Goal: Task Accomplishment & Management: Manage account settings

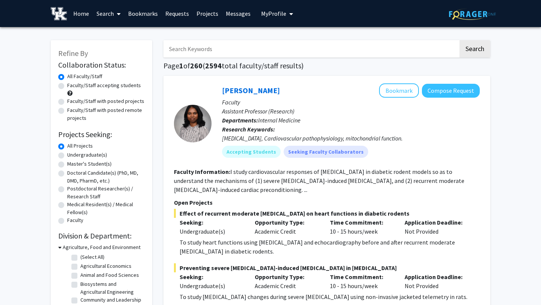
click at [278, 14] on span "My Profile" at bounding box center [273, 14] width 25 height 8
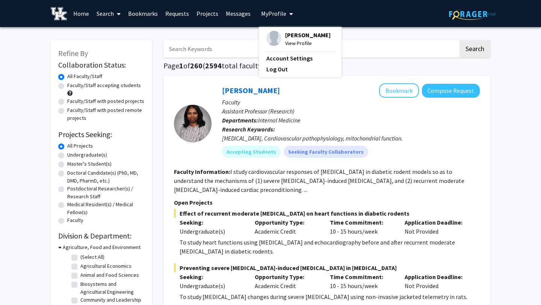
click at [295, 41] on span "View Profile" at bounding box center [307, 43] width 45 height 8
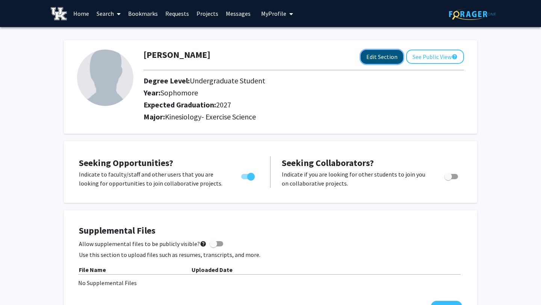
click at [377, 55] on button "Edit Section" at bounding box center [381, 57] width 42 height 14
select select "sophomore"
select select "2027"
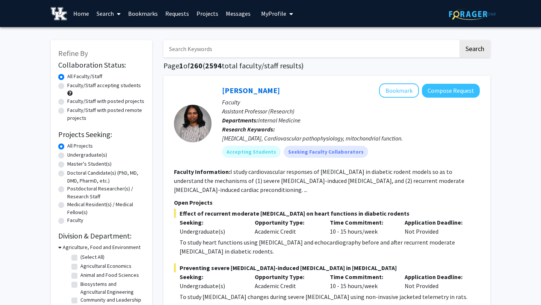
click at [274, 15] on span "My Profile" at bounding box center [273, 14] width 25 height 8
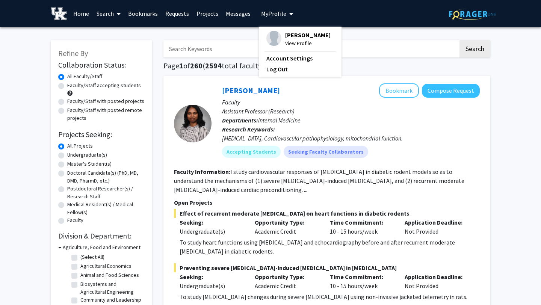
click at [289, 41] on span "View Profile" at bounding box center [307, 43] width 45 height 8
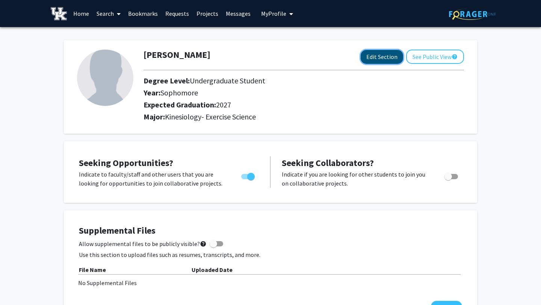
click at [384, 56] on button "Edit Section" at bounding box center [381, 57] width 42 height 14
select select "sophomore"
select select "2027"
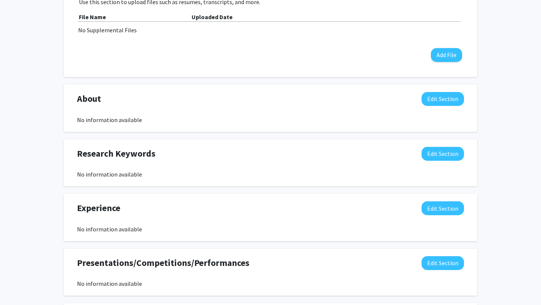
scroll to position [399, 0]
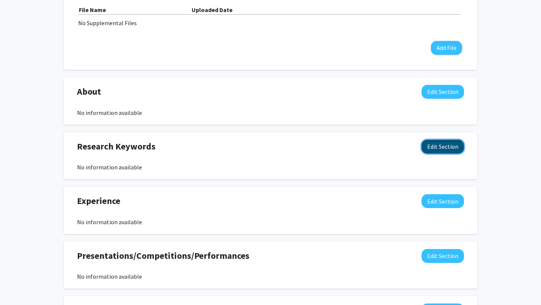
click at [437, 146] on button "Edit Section" at bounding box center [442, 147] width 42 height 14
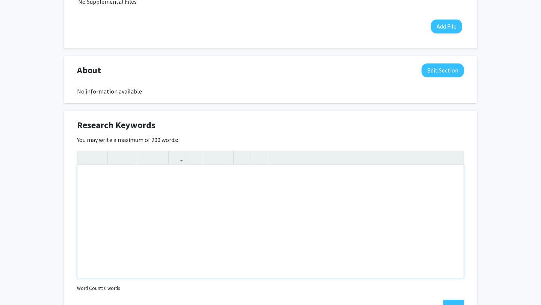
scroll to position [398, 0]
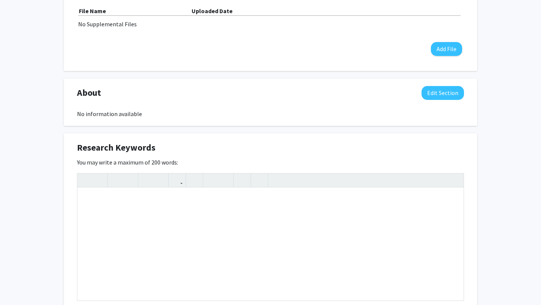
click at [440, 103] on div "About Edit Section No information available" at bounding box center [270, 102] width 398 height 32
click at [437, 97] on button "Edit Section" at bounding box center [442, 93] width 42 height 14
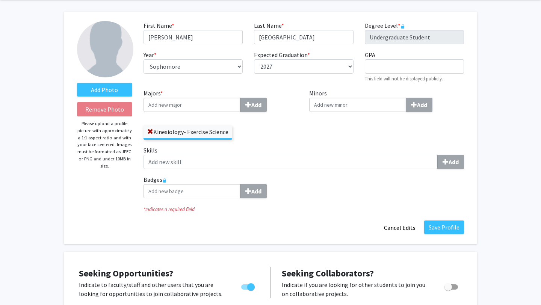
scroll to position [26, 0]
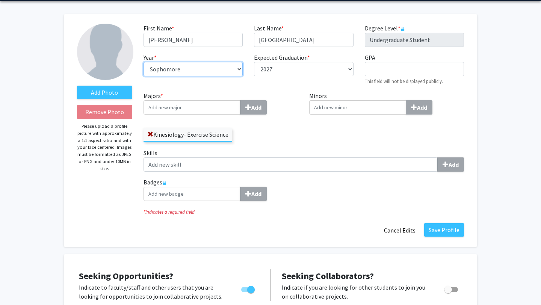
click at [234, 67] on select "--- First-year Sophomore Junior Senior Postbaccalaureate Certificate" at bounding box center [192, 69] width 99 height 14
select select "junior"
click at [143, 62] on select "--- First-year Sophomore Junior Senior Postbaccalaureate Certificate" at bounding box center [192, 69] width 99 height 14
click at [283, 121] on div "Kinesiology- Exercise Science" at bounding box center [220, 131] width 155 height 22
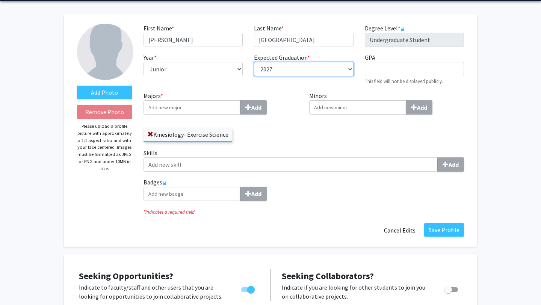
click at [286, 70] on select "--- 2018 2019 2020 2021 2022 2023 2024 2025 2026 2027 2028 2029 2030 2031" at bounding box center [303, 69] width 99 height 14
select select "2026"
click at [254, 62] on select "--- 2018 2019 2020 2021 2022 2023 2024 2025 2026 2027 2028 2029 2030 2031" at bounding box center [303, 69] width 99 height 14
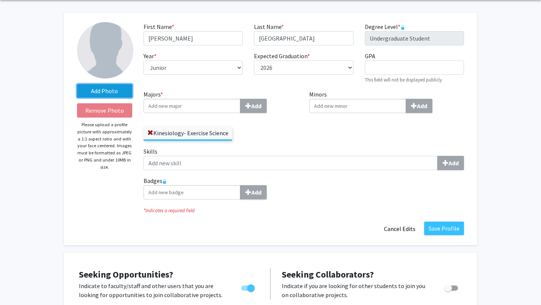
click at [117, 90] on label "Add Photo" at bounding box center [104, 91] width 55 height 14
click at [0, 0] on input "Add Photo" at bounding box center [0, 0] width 0 height 0
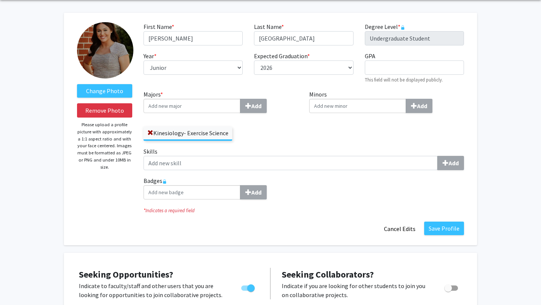
click at [107, 63] on img at bounding box center [105, 50] width 56 height 56
click at [111, 57] on img at bounding box center [105, 50] width 56 height 56
click at [123, 91] on label "Change Photo" at bounding box center [104, 91] width 55 height 14
click at [0, 0] on input "Change Photo" at bounding box center [0, 0] width 0 height 0
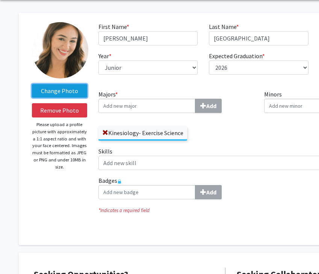
click at [62, 96] on label "Change Photo" at bounding box center [59, 91] width 55 height 14
click at [0, 0] on input "Change Photo" at bounding box center [0, 0] width 0 height 0
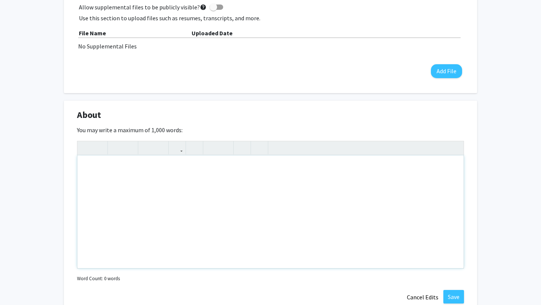
scroll to position [379, 0]
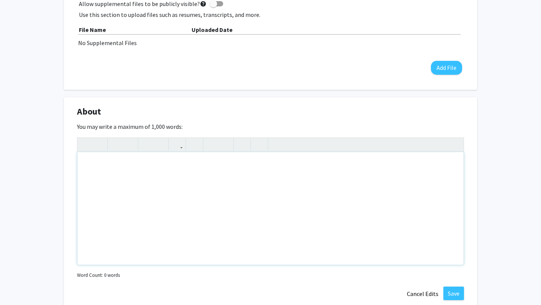
click at [333, 196] on div "Note to users with screen readers: Please deactivate our accessibility plugin f…" at bounding box center [270, 208] width 386 height 113
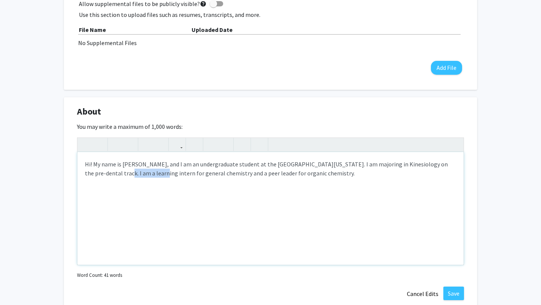
drag, startPoint x: 139, startPoint y: 172, endPoint x: 101, endPoint y: 175, distance: 37.3
click at [101, 175] on div "Hi! My name is [PERSON_NAME], and I am an undergraduate student at the [GEOGRAP…" at bounding box center [270, 208] width 386 height 113
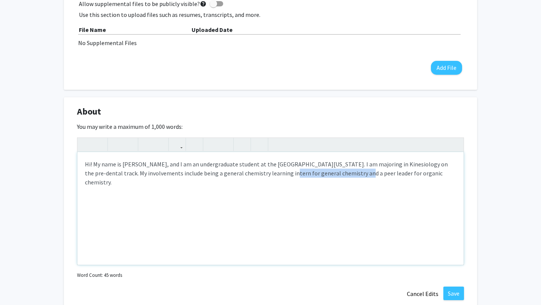
drag, startPoint x: 336, startPoint y: 173, endPoint x: 266, endPoint y: 175, distance: 70.2
click at [266, 175] on div "Hi! My name is [PERSON_NAME], and I am an undergraduate student at the [GEOGRAP…" at bounding box center [270, 208] width 386 height 113
click at [358, 172] on div "Hi! My name is [PERSON_NAME], and I am an undergraduate student at the [GEOGRAP…" at bounding box center [270, 208] width 386 height 113
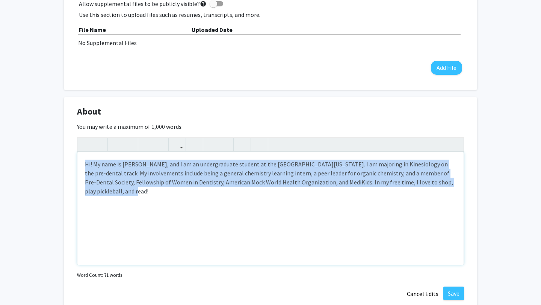
drag, startPoint x: 458, startPoint y: 184, endPoint x: 81, endPoint y: 163, distance: 377.5
click at [81, 163] on div "Hi! My name is [PERSON_NAME], and I am an undergraduate student at the [GEOGRAP…" at bounding box center [270, 208] width 386 height 113
copy div "Hi! My name is [PERSON_NAME], and I am an undergraduate student at the [GEOGRAP…"
click at [142, 190] on div "Hi! My name is [PERSON_NAME], and I am an undergraduate student at the [GEOGRAP…" at bounding box center [270, 208] width 386 height 113
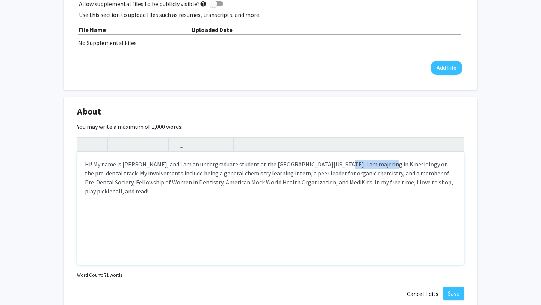
drag, startPoint x: 371, startPoint y: 166, endPoint x: 330, endPoint y: 168, distance: 41.0
click at [330, 168] on div "Hi! My name is [PERSON_NAME], and I am an undergraduate student at the [GEOGRAP…" at bounding box center [270, 208] width 386 height 113
click at [406, 200] on div "Hi! My name is [PERSON_NAME], and I am an undergraduate student at the [GEOGRAP…" at bounding box center [270, 208] width 386 height 113
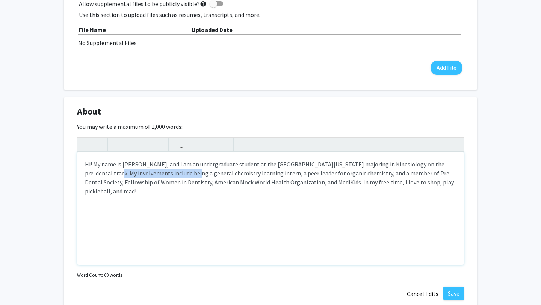
drag, startPoint x: 167, startPoint y: 174, endPoint x: 89, endPoint y: 169, distance: 77.5
click at [89, 169] on div "Hi! My name is [PERSON_NAME], and I am an undergraduate student at the [GEOGRAP…" at bounding box center [270, 208] width 386 height 113
type textarea "Hi! My name is [PERSON_NAME], and I am an undergraduate student at the [GEOGRAP…"
click at [200, 209] on div "Hi! My name is [PERSON_NAME], and I am an undergraduate student at the [GEOGRAP…" at bounding box center [270, 208] width 386 height 113
click at [429, 182] on div "Hi! My name is [PERSON_NAME], and I am an undergraduate student at the [GEOGRAP…" at bounding box center [270, 208] width 386 height 113
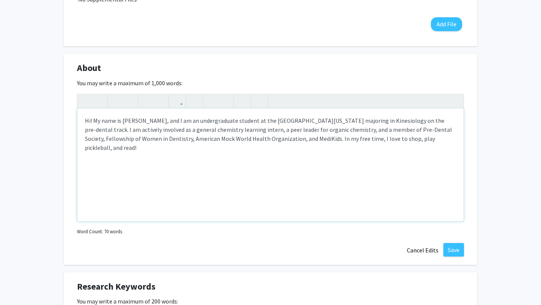
scroll to position [423, 0]
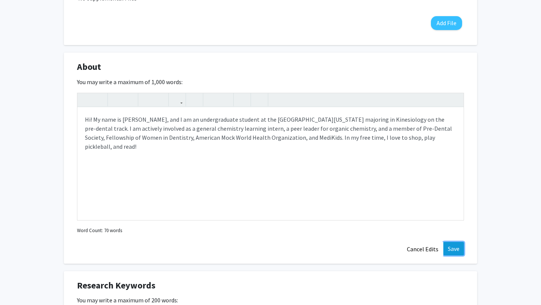
click at [455, 246] on button "Save" at bounding box center [453, 249] width 21 height 14
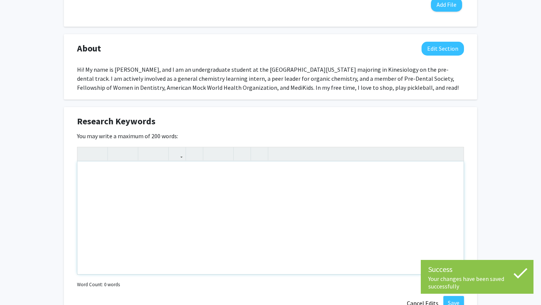
scroll to position [446, 0]
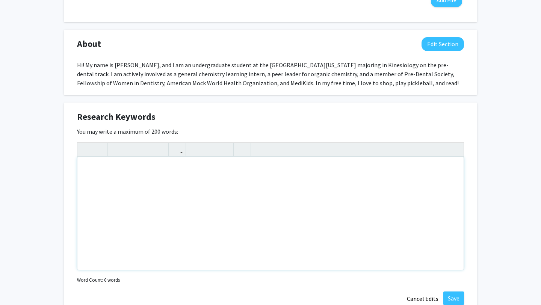
click at [215, 206] on div "Note to users with screen readers: Please deactivate our accessibility plugin f…" at bounding box center [270, 213] width 386 height 113
click at [182, 200] on div "- Social Determinants of Health -Artificial Intelligence" at bounding box center [270, 213] width 386 height 113
drag, startPoint x: 180, startPoint y: 169, endPoint x: 65, endPoint y: 163, distance: 115.8
click at [65, 163] on div "Research Keywords Edit Section You may write a maximum of 200 words: <p>- Socia…" at bounding box center [270, 207] width 413 height 211
copy p "- Social Determinants of Health"
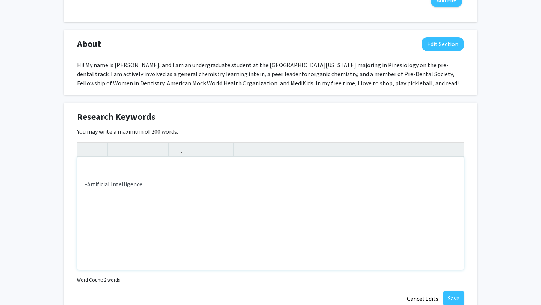
click at [90, 175] on div "-Artificial Intelligence" at bounding box center [270, 213] width 386 height 113
click at [148, 175] on div "-Artificial Intelligence" at bounding box center [270, 213] width 386 height 113
click at [100, 181] on p "- Social Determinants of Health" at bounding box center [270, 188] width 371 height 18
click at [96, 178] on div "-Artificial Intelligence - - Social Determinants of Health" at bounding box center [270, 213] width 386 height 113
click at [83, 171] on div "-Artificial Intelligence - - Social Determinants of Health" at bounding box center [270, 213] width 386 height 113
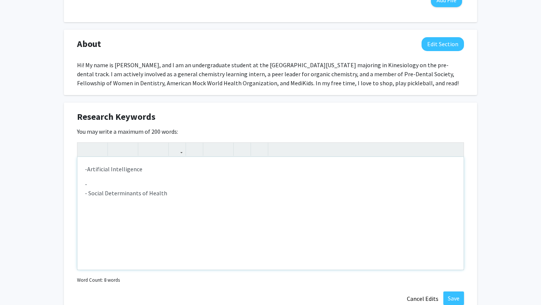
click at [85, 175] on div "-Artificial Intelligence - - Social Determinants of Health" at bounding box center [270, 213] width 386 height 113
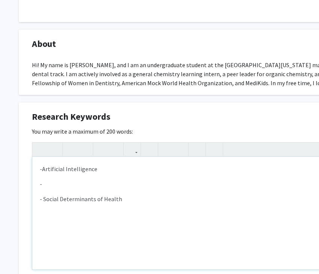
click at [126, 165] on p "-Artificial Intelligence" at bounding box center [225, 168] width 371 height 9
click at [92, 194] on div "-Artificial Intelligence in Healthcare - - Social Determinants of Health" at bounding box center [225, 213] width 386 height 113
click at [85, 188] on p "-" at bounding box center [225, 183] width 371 height 9
click at [43, 170] on span "-Artificial Intelligence in Healthcare" at bounding box center [86, 169] width 93 height 8
click at [77, 189] on div "- Artificial Intelligence in Healthcare - [MEDICAL_DATA] - Social Determinants …" at bounding box center [225, 213] width 386 height 113
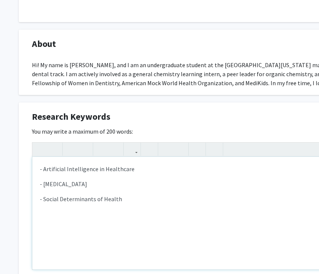
click at [72, 185] on p "- [MEDICAL_DATA]" at bounding box center [225, 183] width 371 height 9
click at [141, 223] on div "- Artificial Intelligence in Healthcare - [MEDICAL_DATA] Care Navigation and Re…" at bounding box center [225, 213] width 386 height 113
drag, startPoint x: 136, startPoint y: 207, endPoint x: 33, endPoint y: 166, distance: 110.6
click at [33, 166] on div "- Artificial Intelligence in Healthcare - [MEDICAL_DATA] Care Navigation and Re…" at bounding box center [225, 213] width 386 height 113
copy div "- Artificial Intelligence in Healthcare - [MEDICAL_DATA] Care Navigation and Re…"
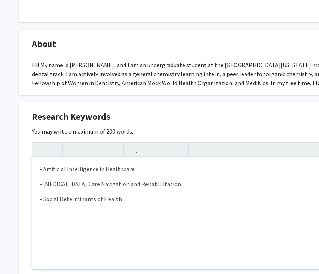
click at [167, 191] on div "- Artificial Intelligence in Healthcare - [MEDICAL_DATA] Care Navigation and Re…" at bounding box center [225, 213] width 386 height 113
click at [146, 196] on p "- Social Determinants of Health" at bounding box center [225, 198] width 371 height 9
click at [56, 215] on span "- Oral-Systemic Health" at bounding box center [69, 214] width 59 height 8
click at [161, 185] on p "- [MEDICAL_DATA] Care Navigation and Rehabillitation" at bounding box center [225, 183] width 371 height 9
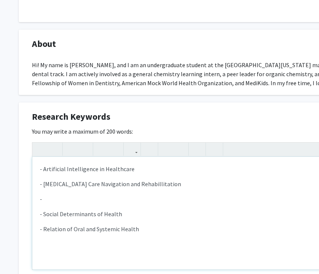
click at [89, 200] on p "-" at bounding box center [225, 198] width 371 height 9
click at [66, 201] on p "-" at bounding box center [225, 198] width 371 height 9
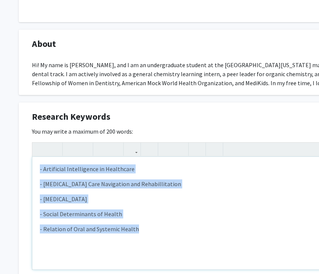
drag, startPoint x: 144, startPoint y: 229, endPoint x: 12, endPoint y: 158, distance: 149.5
click at [12, 158] on div "Change Photo Remove Photo Please upload a profile picture with approximately a …" at bounding box center [225, 69] width 450 height 976
copy div "- Artificial Intelligence in Healthcare - [MEDICAL_DATA] Care Navigation and Re…"
click at [186, 208] on div "- Artificial Intelligence in Healthcare - [MEDICAL_DATA] Care Navigation and Re…" at bounding box center [225, 213] width 386 height 113
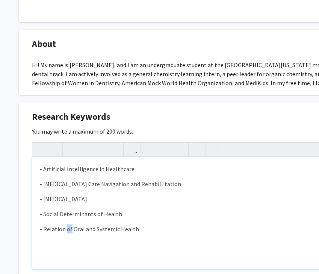
click at [66, 227] on span "- Relation of Oral and Systemic Health" at bounding box center [89, 229] width 99 height 8
type textarea "<p><span style="font-size: 1rem;">- Artificial Intelligence in Healthcare</span…"
click at [189, 239] on div "- Artificial Intelligence in Healthcare - [MEDICAL_DATA] Care Navigation and Re…" at bounding box center [225, 213] width 386 height 113
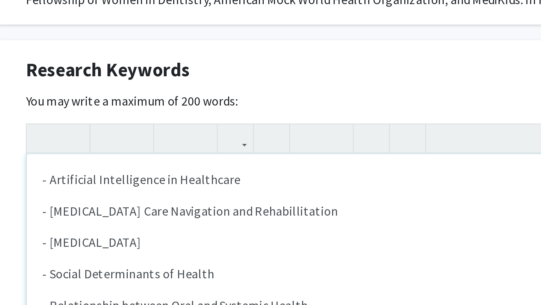
click at [175, 183] on span "- [MEDICAL_DATA] Care Navigation and Rehabillitation" at bounding box center [155, 184] width 141 height 8
click at [191, 196] on p "- [MEDICAL_DATA]" at bounding box center [270, 198] width 371 height 9
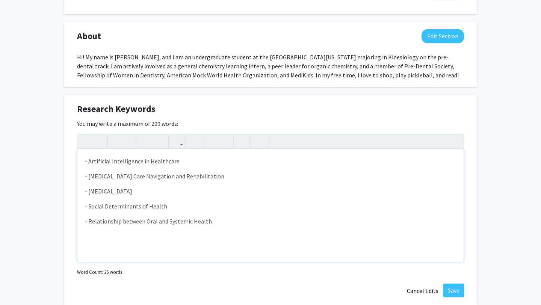
scroll to position [460, 0]
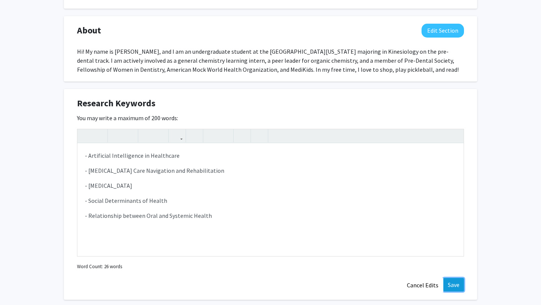
click at [458, 283] on button "Save" at bounding box center [453, 285] width 21 height 14
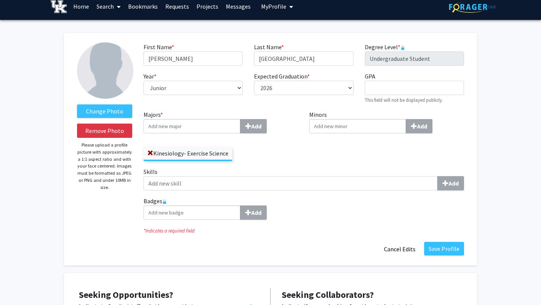
scroll to position [9, 0]
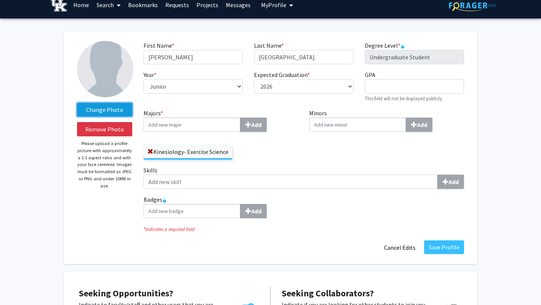
click at [124, 107] on label "Change Photo" at bounding box center [104, 110] width 55 height 14
click at [0, 0] on input "Change Photo" at bounding box center [0, 0] width 0 height 0
click at [120, 105] on label "Change Photo" at bounding box center [104, 110] width 55 height 14
click at [0, 0] on input "Change Photo" at bounding box center [0, 0] width 0 height 0
click at [101, 107] on label "Change Photo" at bounding box center [104, 110] width 55 height 14
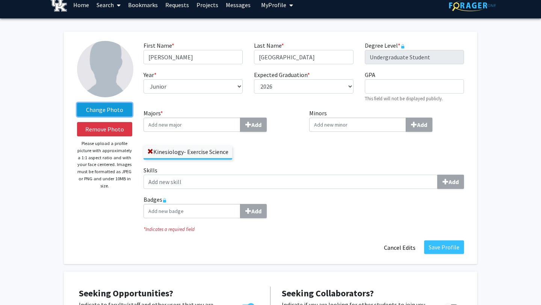
click at [0, 0] on input "Change Photo" at bounding box center [0, 0] width 0 height 0
click at [447, 249] on button "Save Profile" at bounding box center [444, 247] width 40 height 14
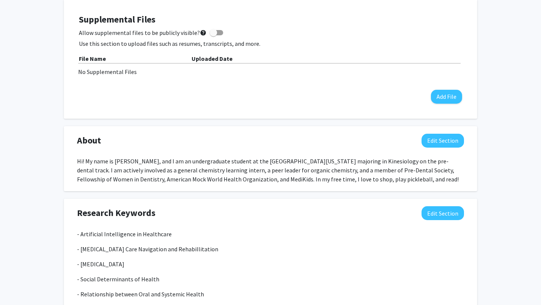
scroll to position [0, 0]
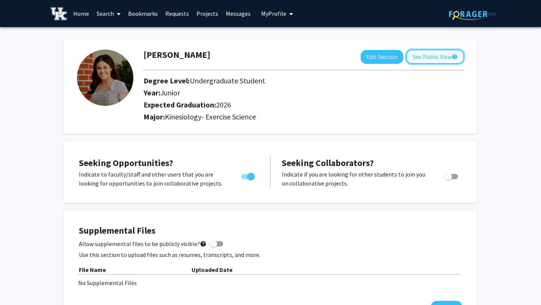
click at [432, 55] on button "See Public View help" at bounding box center [435, 57] width 58 height 14
